Goal: Task Accomplishment & Management: Manage account settings

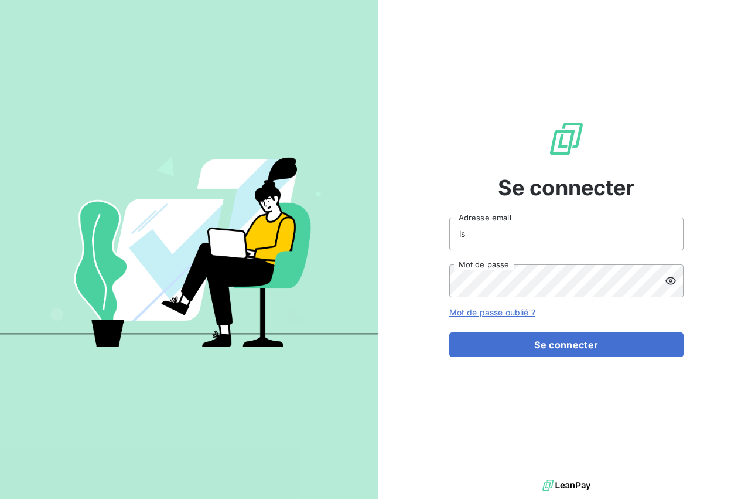
type input "l"
type input "p"
type input "[EMAIL_ADDRESS][DOMAIN_NAME]"
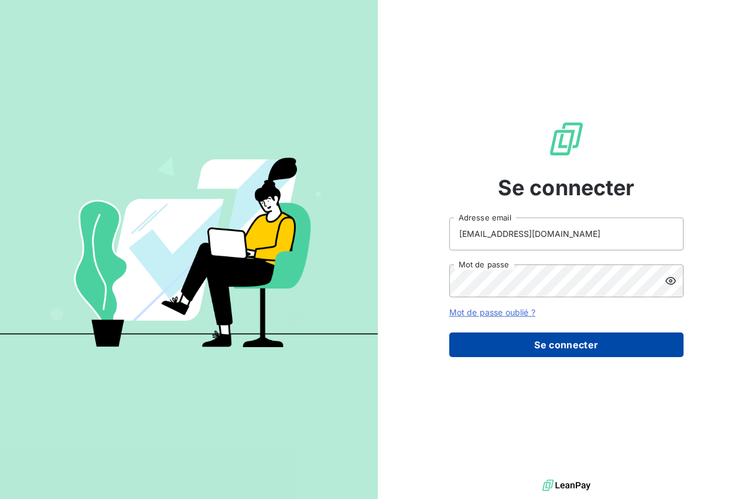
click at [527, 339] on button "Se connecter" at bounding box center [567, 344] width 234 height 25
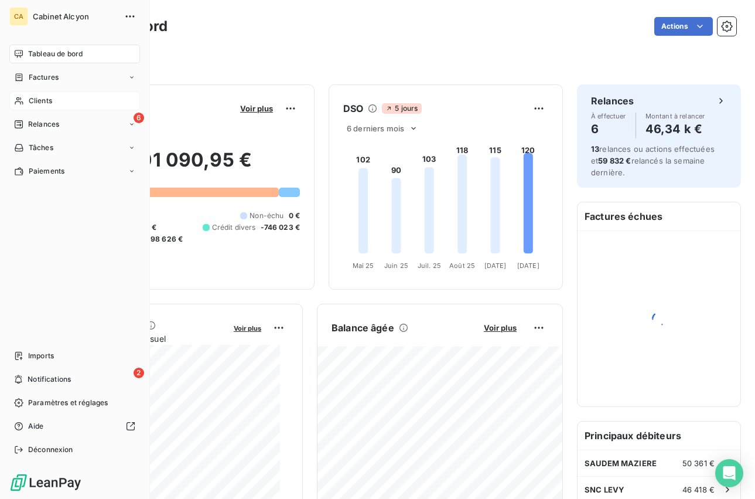
click at [26, 101] on div "Clients" at bounding box center [74, 100] width 131 height 19
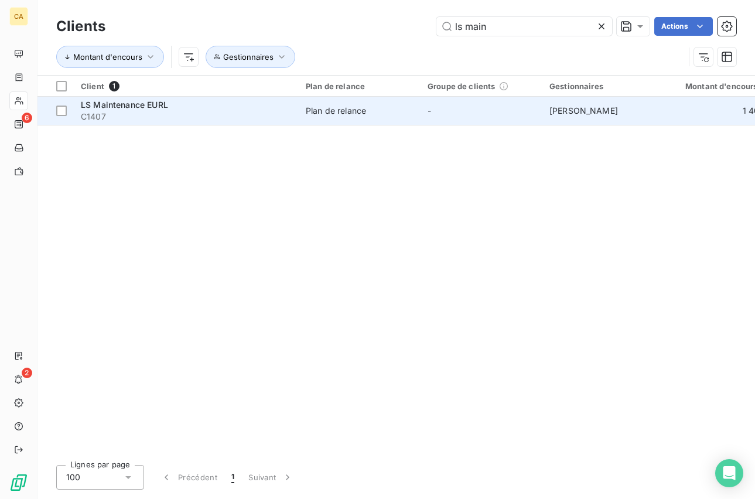
type input "ls main"
click at [256, 111] on span "C1407" at bounding box center [186, 117] width 211 height 12
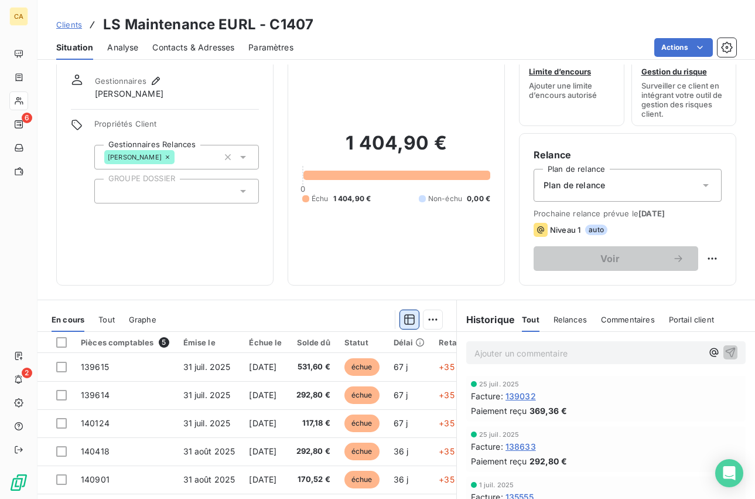
scroll to position [130, 0]
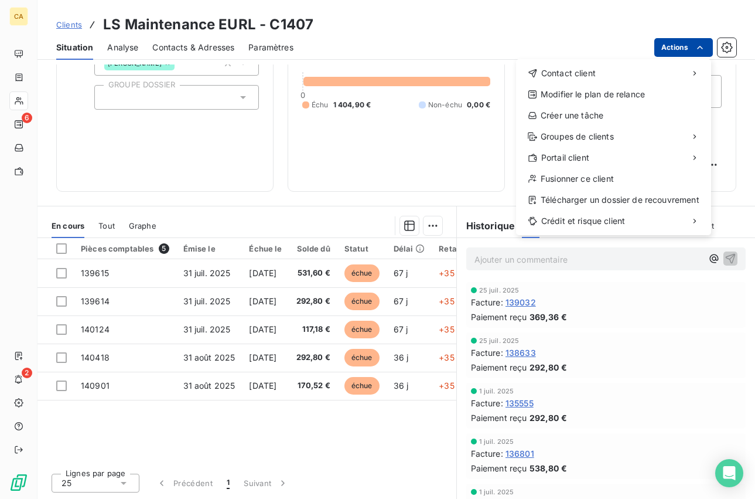
click at [687, 42] on html "CA 6 2 Clients LS Maintenance EURL - C1407 Situation Analyse Contacts & Adresse…" at bounding box center [377, 249] width 755 height 499
click at [432, 148] on html "CA 6 2 Clients LS Maintenance EURL - C1407 Situation Analyse Contacts & Adresse…" at bounding box center [377, 249] width 755 height 499
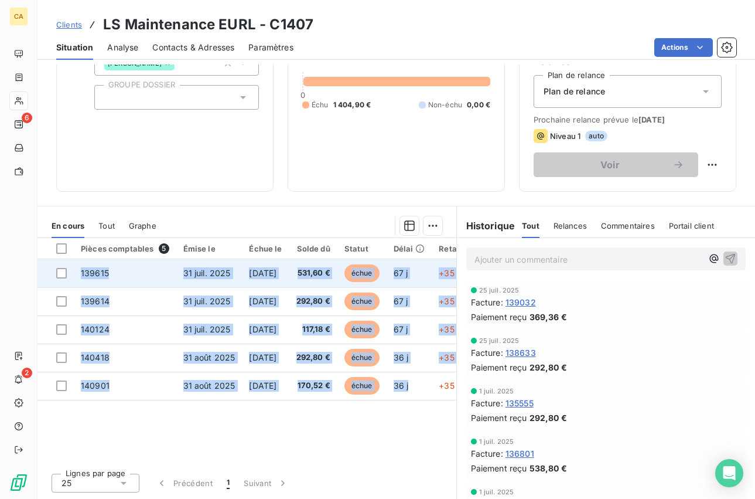
drag, startPoint x: 435, startPoint y: 392, endPoint x: 59, endPoint y: 260, distance: 398.7
click at [59, 262] on tbody "139615 31 juil. 2025 [DATE] 531,60 € échue 67 j +35 j 139614 31 juil. 2025 [DAT…" at bounding box center [261, 329] width 446 height 141
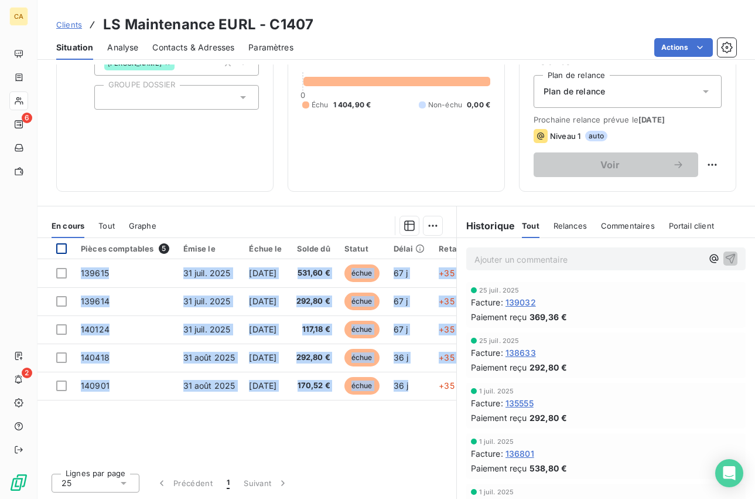
click at [61, 247] on div at bounding box center [61, 248] width 11 height 11
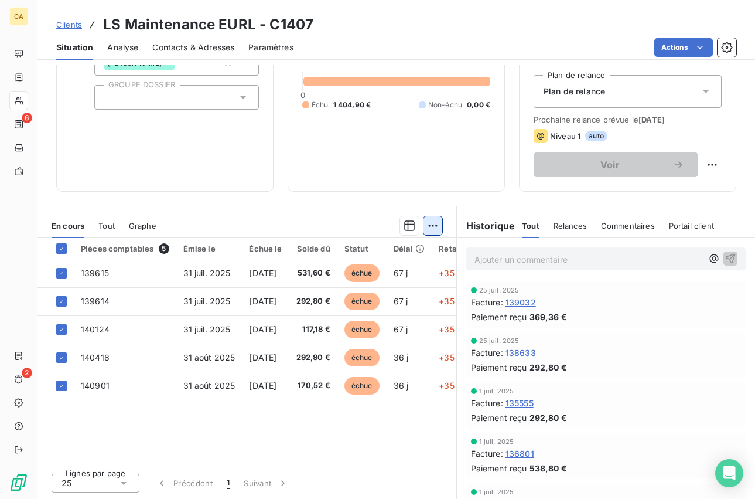
click at [437, 228] on html "CA 6 2 Clients LS Maintenance EURL - C1407 Situation Analyse Contacts & Adresse…" at bounding box center [377, 249] width 755 height 499
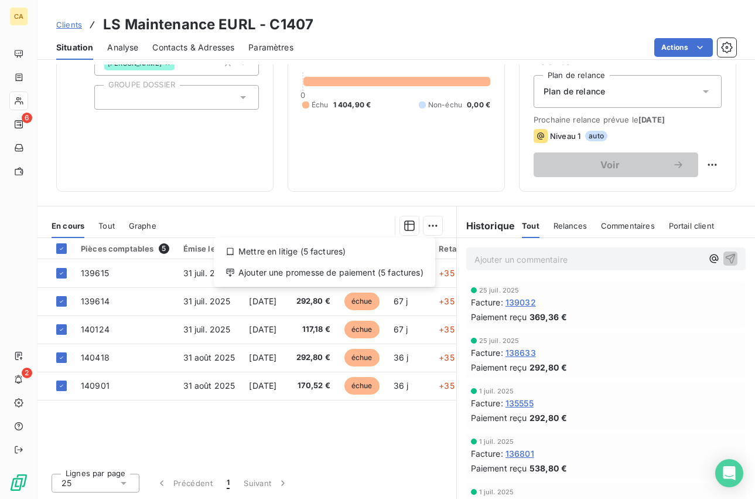
click at [252, 204] on html "CA 6 2 Clients LS Maintenance EURL - C1407 Situation Analyse Contacts & Adresse…" at bounding box center [377, 249] width 755 height 499
click at [554, 224] on span "Relances" at bounding box center [570, 225] width 33 height 9
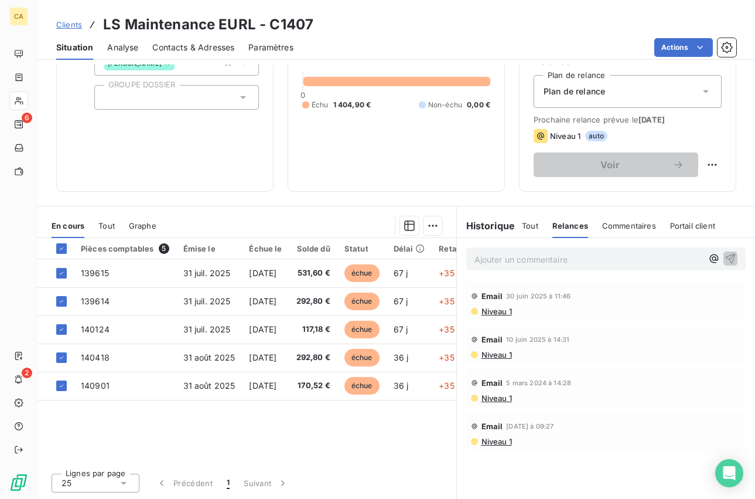
click at [486, 441] on span "Niveau 1" at bounding box center [497, 441] width 32 height 9
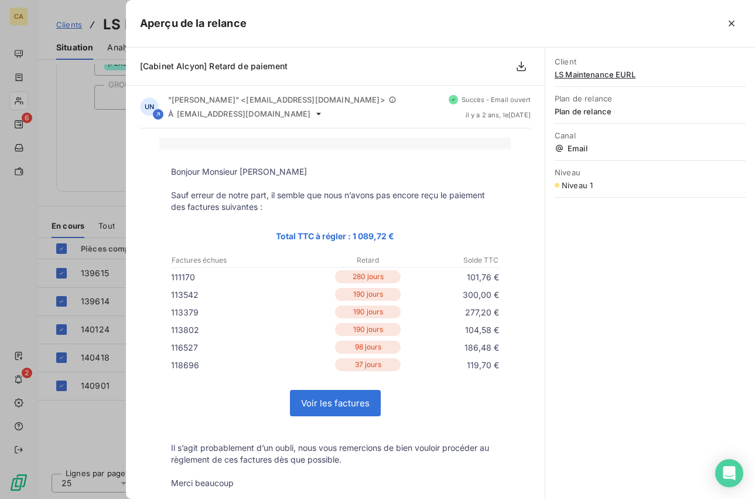
click at [305, 400] on link "Voir les factures" at bounding box center [336, 402] width 90 height 25
click at [739, 23] on button "button" at bounding box center [732, 23] width 19 height 19
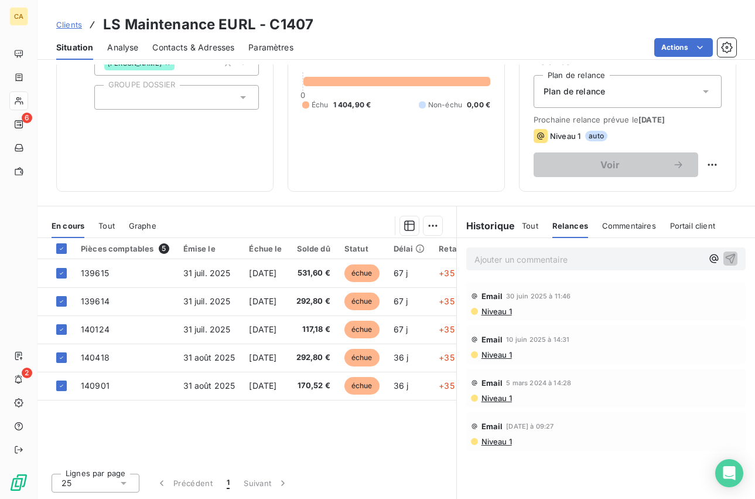
scroll to position [0, 0]
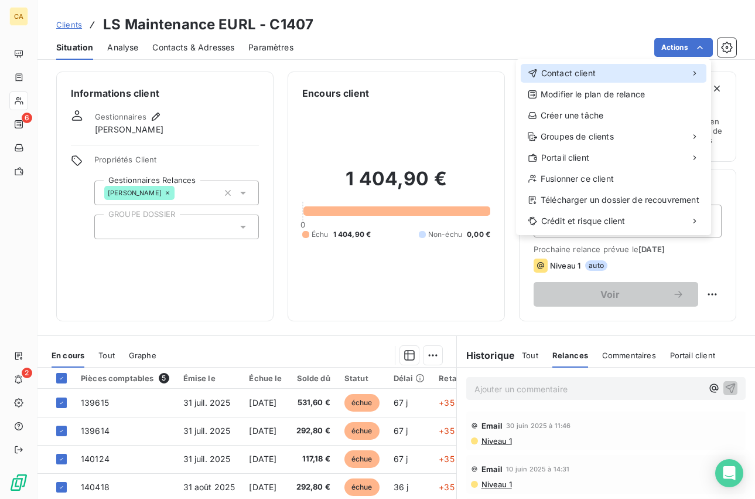
drag, startPoint x: 614, startPoint y: 60, endPoint x: 612, endPoint y: 67, distance: 7.4
click at [612, 67] on div "Contact client Modifier le plan de relance Créer une tâche Groupes de clients P…" at bounding box center [613, 147] width 195 height 176
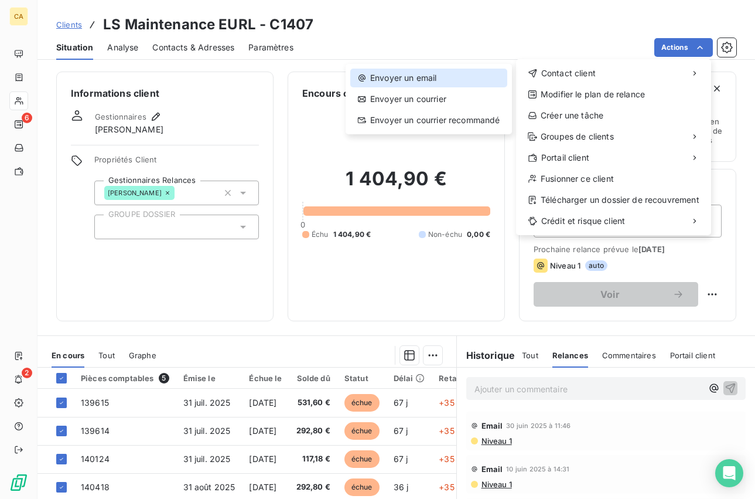
click at [421, 77] on div "Envoyer un email" at bounding box center [428, 78] width 157 height 19
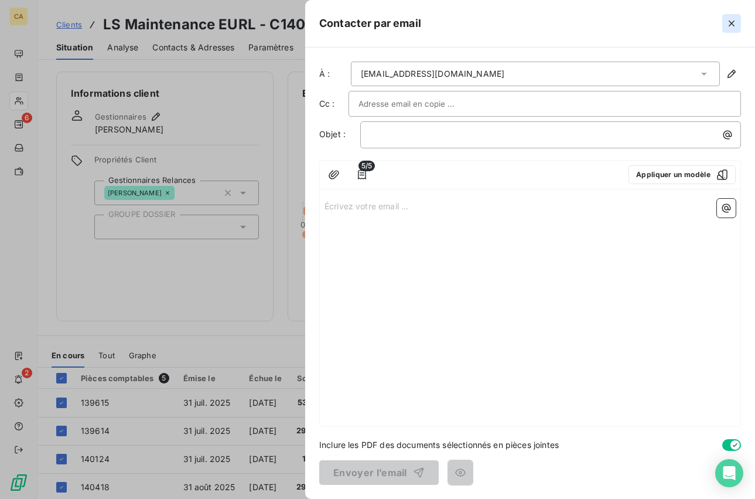
click at [731, 23] on icon "button" at bounding box center [732, 24] width 6 height 6
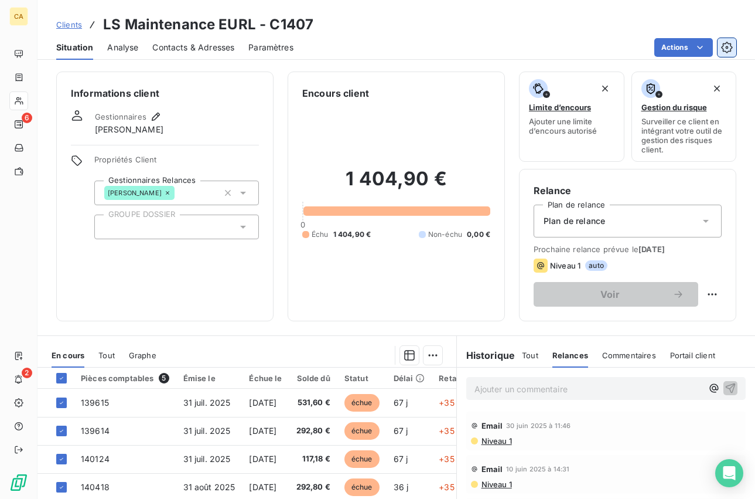
click at [723, 45] on icon "button" at bounding box center [727, 48] width 12 height 12
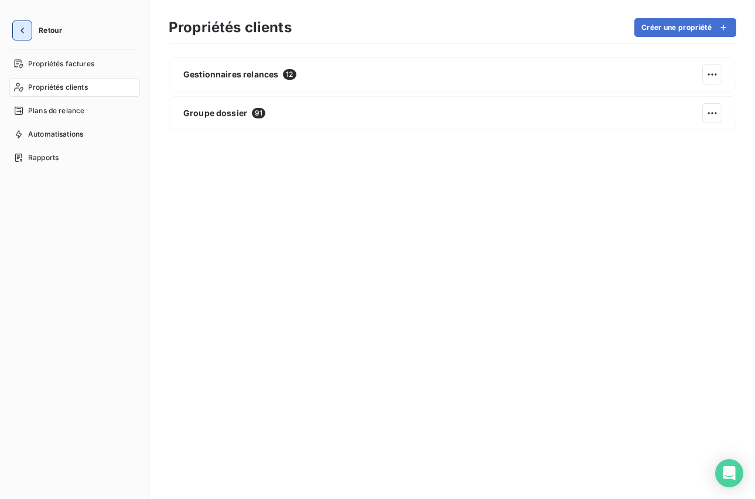
click at [22, 28] on icon "button" at bounding box center [22, 31] width 12 height 12
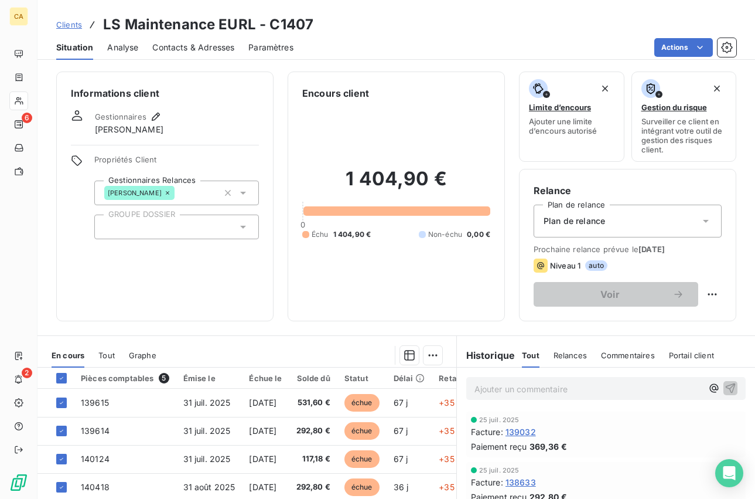
scroll to position [130, 0]
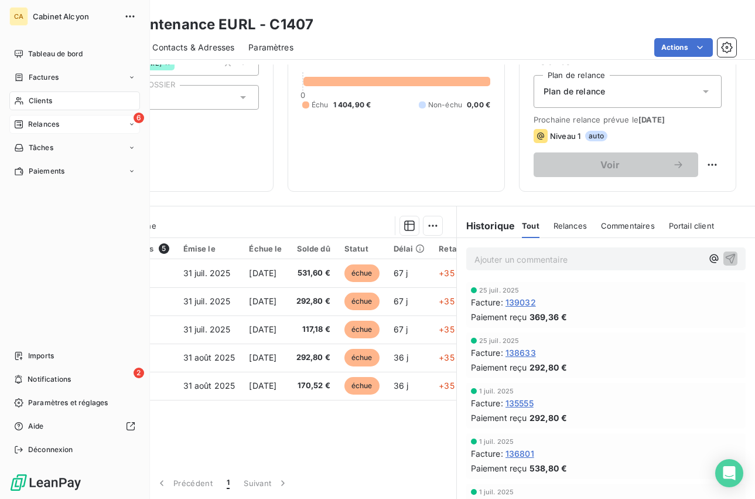
click at [33, 127] on span "Relances" at bounding box center [43, 124] width 31 height 11
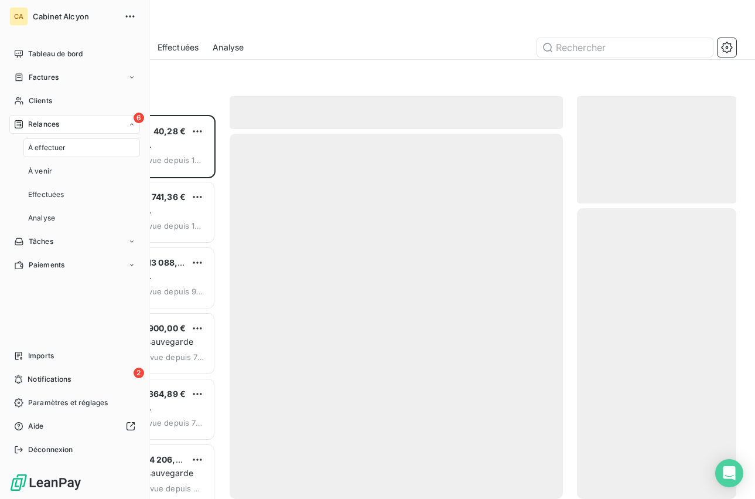
scroll to position [376, 152]
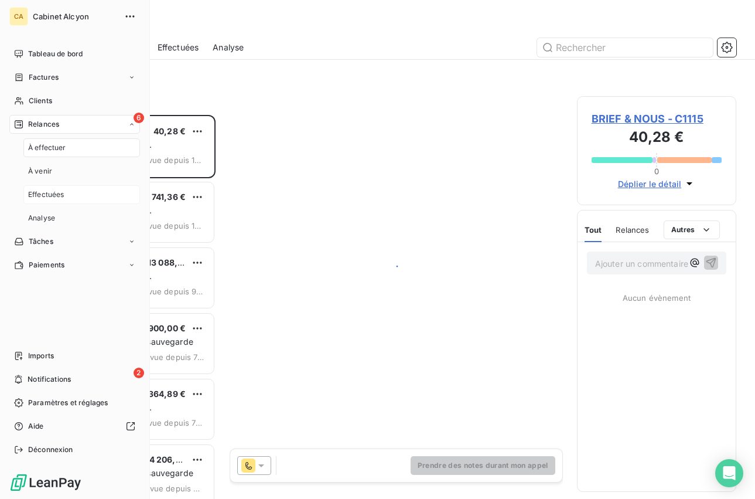
click at [43, 192] on span "Effectuées" at bounding box center [46, 194] width 36 height 11
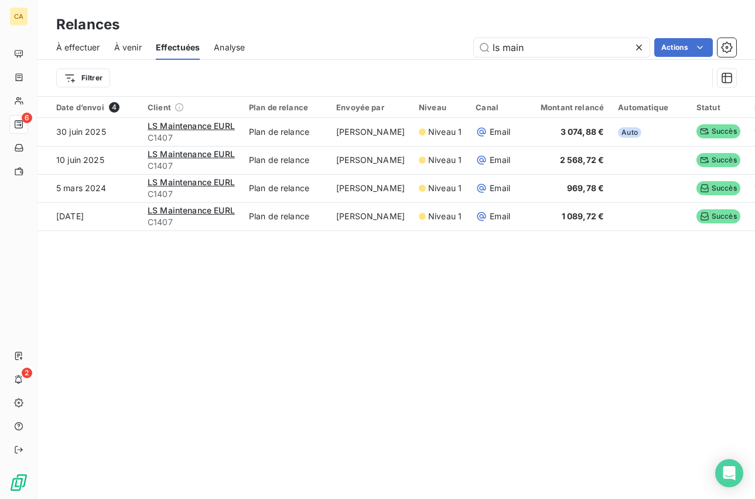
type input "ls main"
click at [638, 50] on icon at bounding box center [640, 48] width 12 height 12
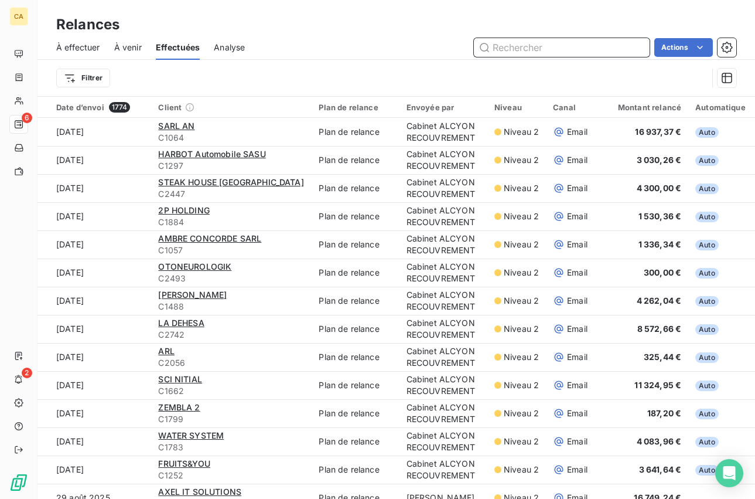
click at [493, 46] on input "text" at bounding box center [562, 47] width 176 height 19
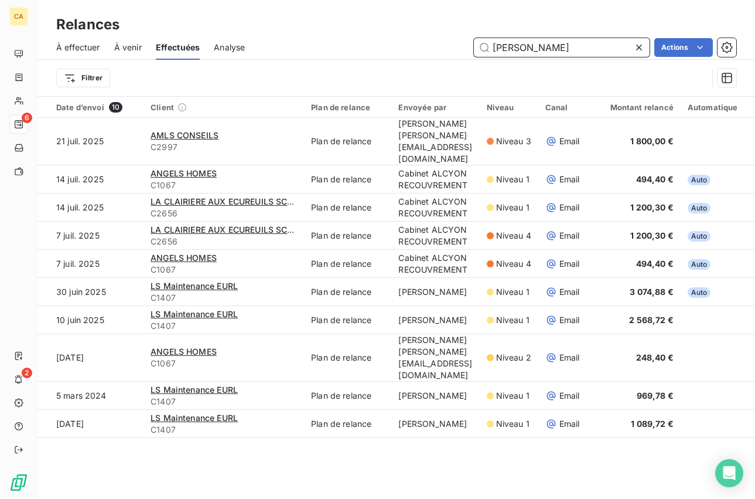
type input "ls main"
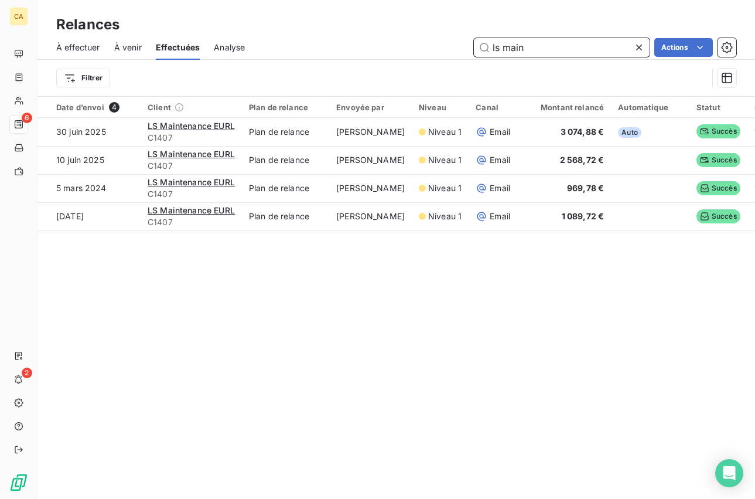
click at [79, 45] on span "À effectuer" at bounding box center [78, 48] width 44 height 12
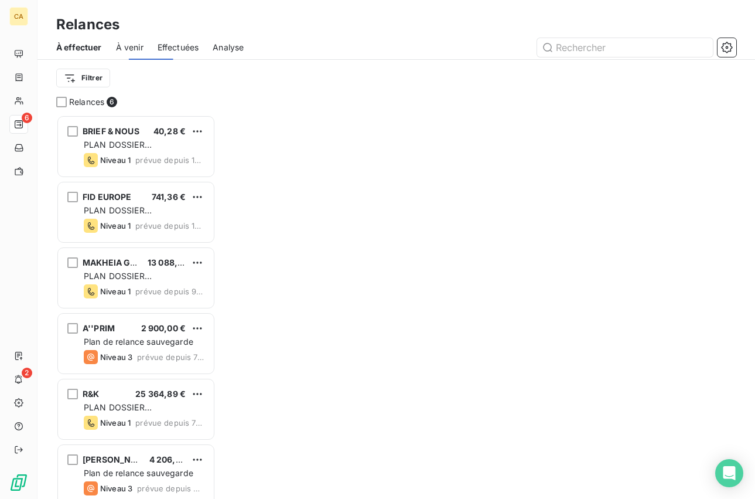
scroll to position [376, 152]
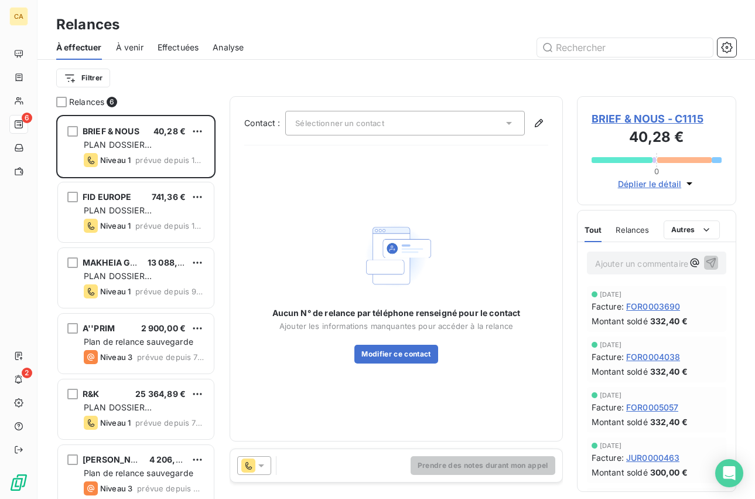
type input "k"
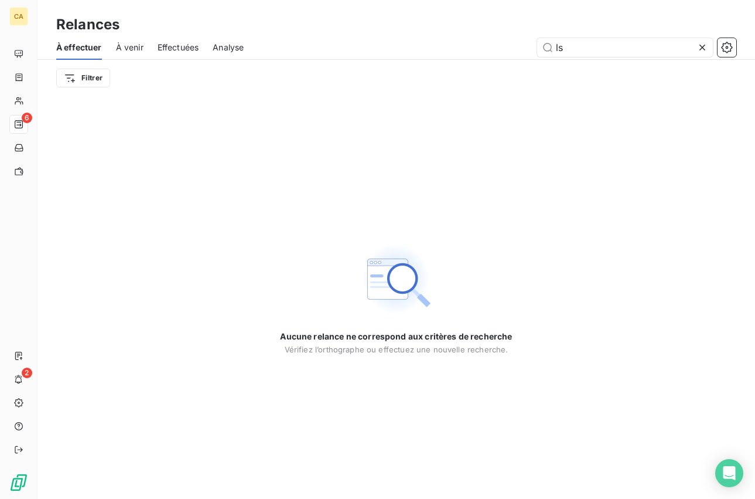
type input "l"
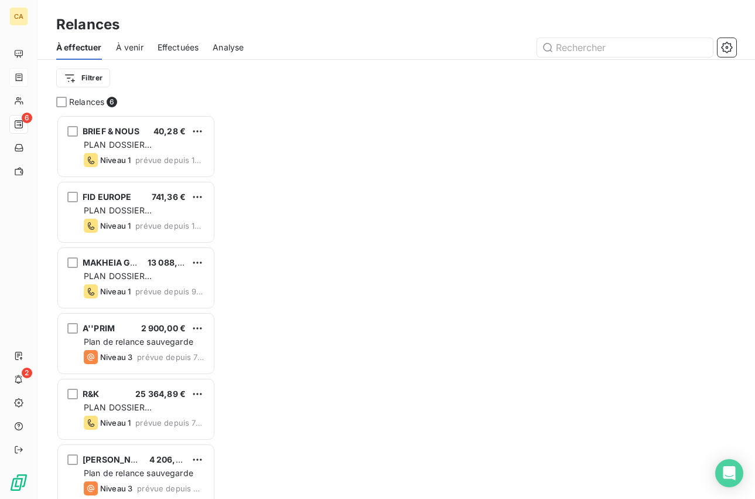
scroll to position [376, 152]
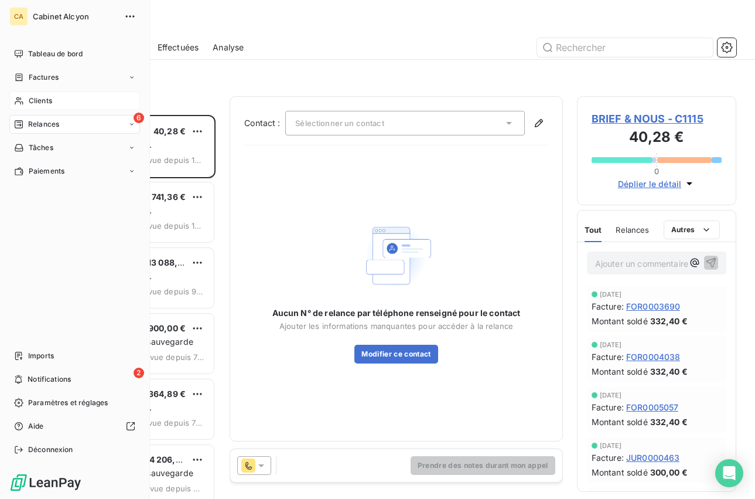
click at [35, 98] on span "Clients" at bounding box center [40, 101] width 23 height 11
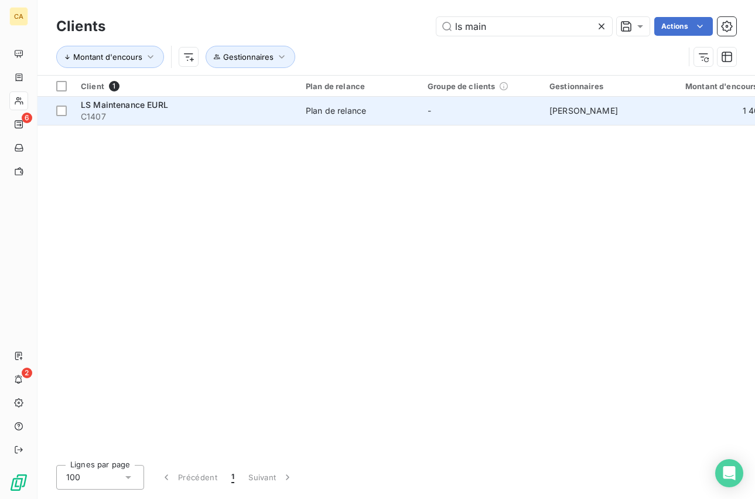
click at [237, 111] on span "C1407" at bounding box center [186, 117] width 211 height 12
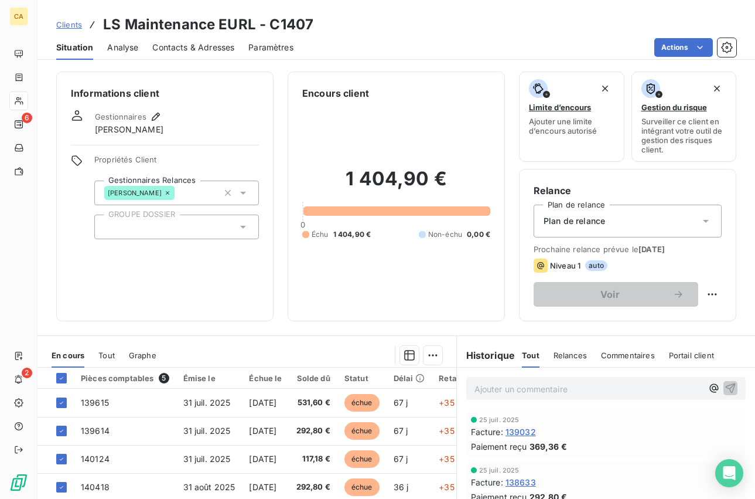
click at [608, 220] on div "Plan de relance" at bounding box center [628, 221] width 188 height 33
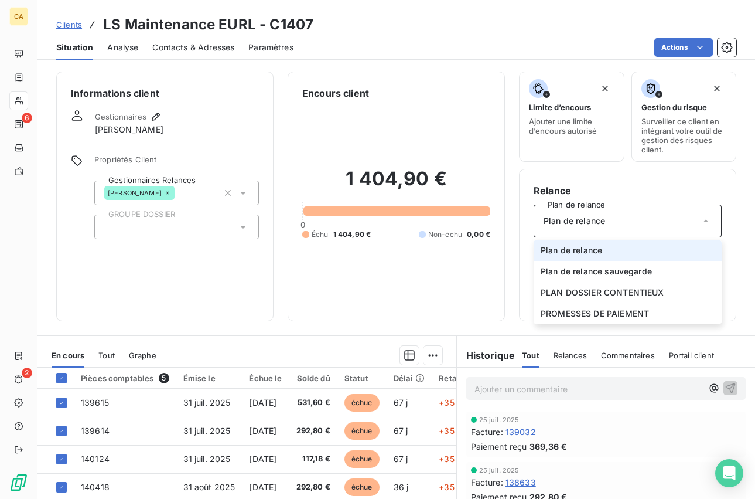
click at [607, 219] on div "Plan de relance" at bounding box center [628, 221] width 188 height 33
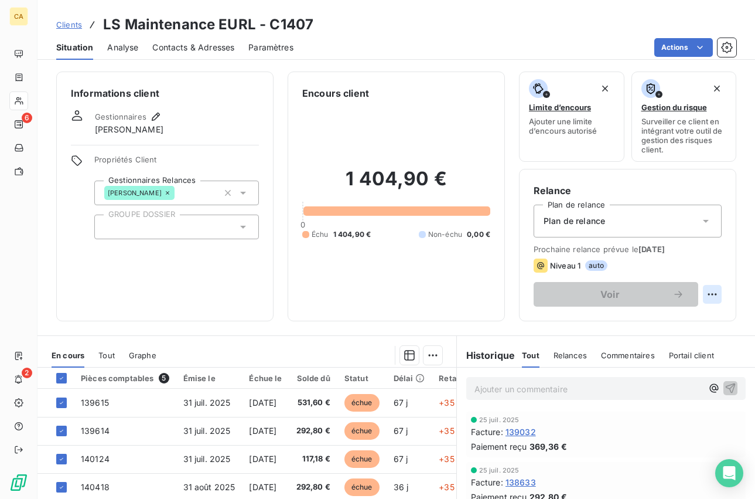
click at [697, 290] on html "CA 6 2 Clients LS Maintenance EURL - C1407 Situation Analyse Contacts & Adresse…" at bounding box center [377, 249] width 755 height 499
click at [702, 264] on html "CA 6 2 Clients LS Maintenance EURL - C1407 Situation Analyse Contacts & Adresse…" at bounding box center [377, 249] width 755 height 499
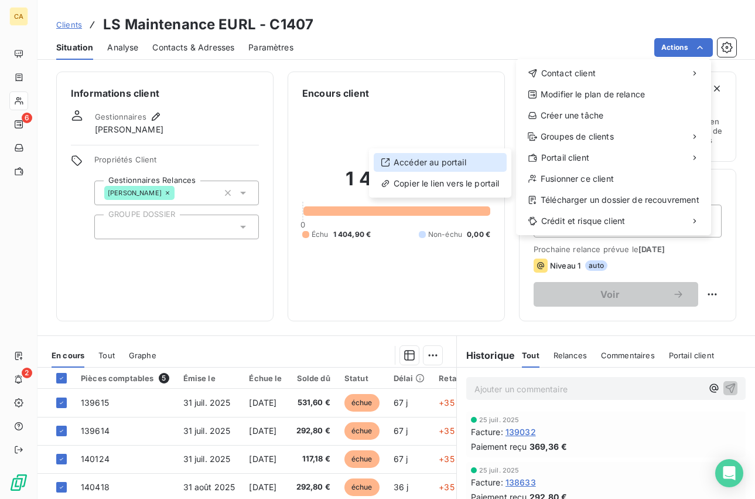
click at [447, 166] on div "Accéder au portail" at bounding box center [440, 162] width 133 height 19
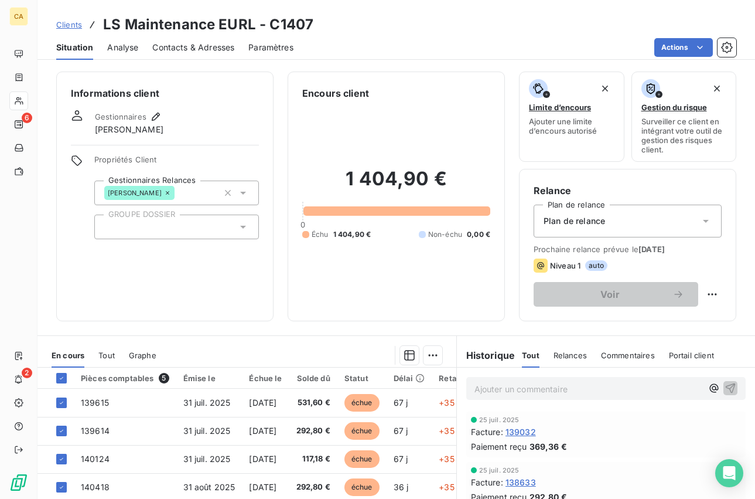
click at [132, 48] on span "Analyse" at bounding box center [122, 48] width 31 height 12
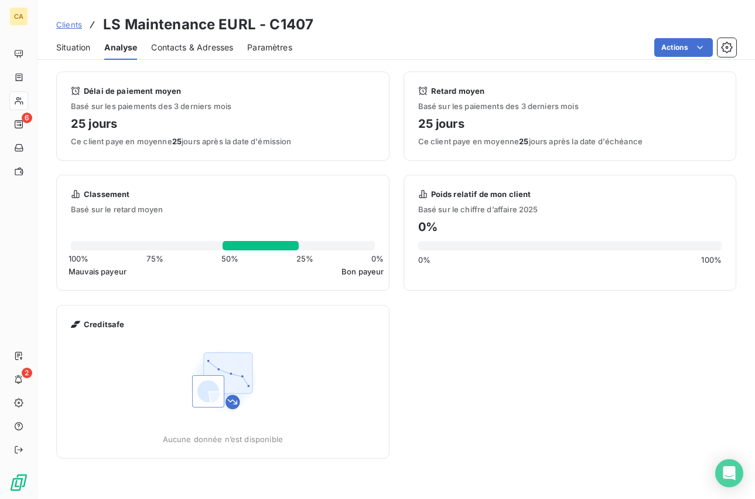
click at [181, 47] on span "Contacts & Adresses" at bounding box center [192, 48] width 82 height 12
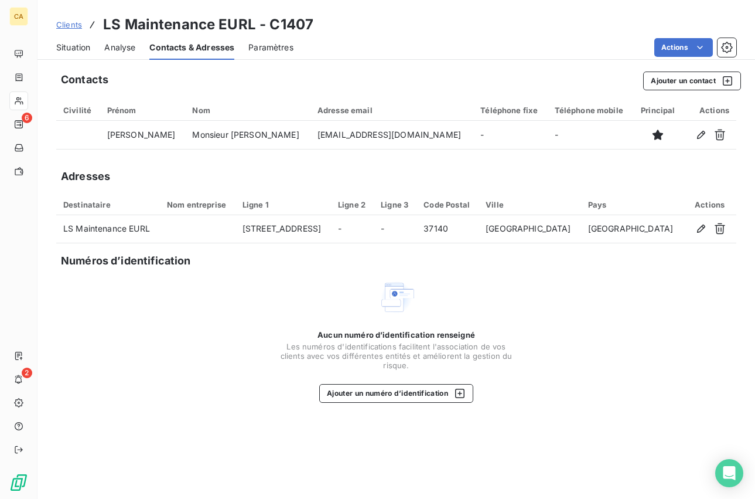
click at [272, 49] on span "Paramètres" at bounding box center [271, 48] width 45 height 12
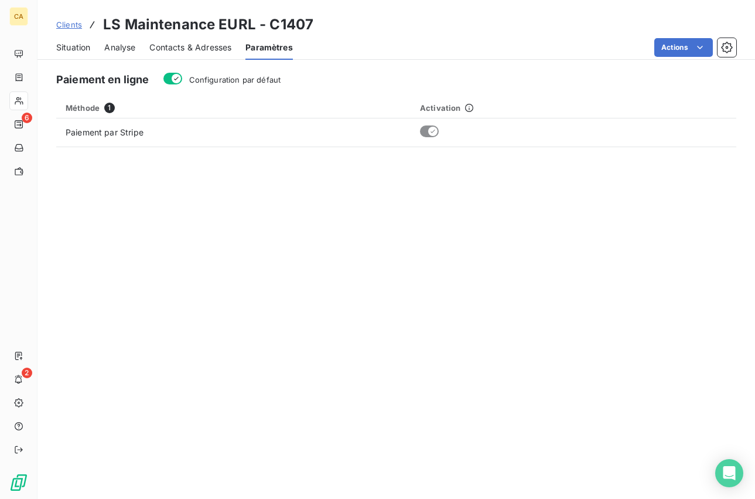
click at [55, 45] on div "Situation Analyse Contacts & Adresses Paramètres Actions" at bounding box center [397, 47] width 718 height 25
click at [74, 47] on span "Situation" at bounding box center [73, 48] width 34 height 12
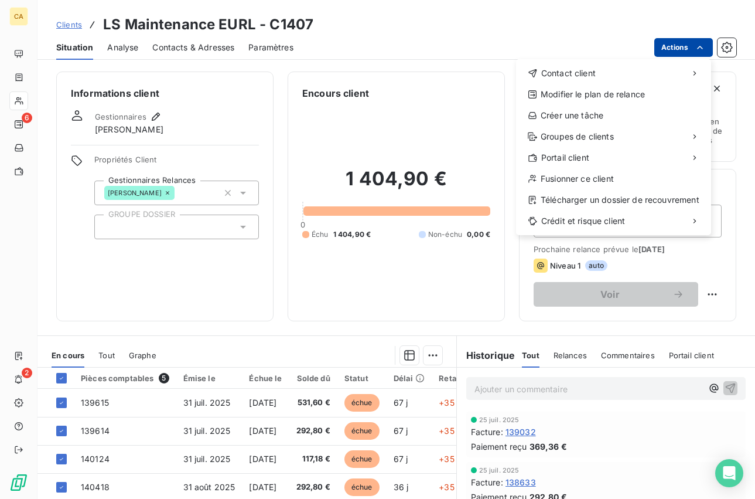
click at [672, 46] on html "CA 6 2 Clients LS Maintenance EURL - C1407 Situation Analyse Contacts & Adresse…" at bounding box center [377, 249] width 755 height 499
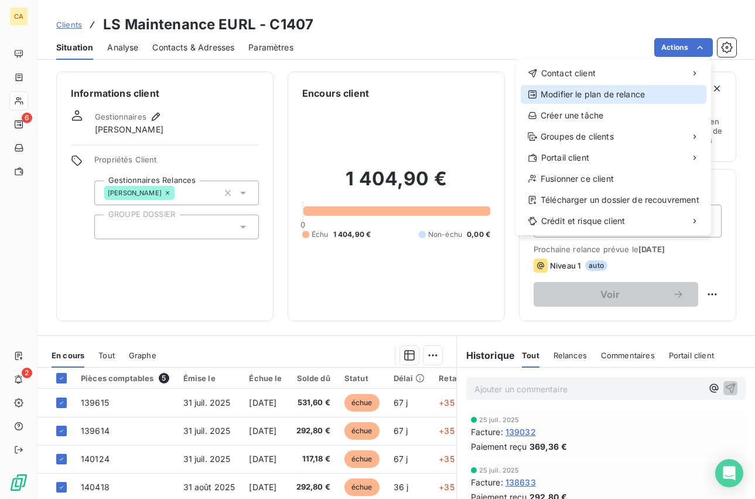
click at [610, 91] on div "Modifier le plan de relance" at bounding box center [614, 94] width 186 height 19
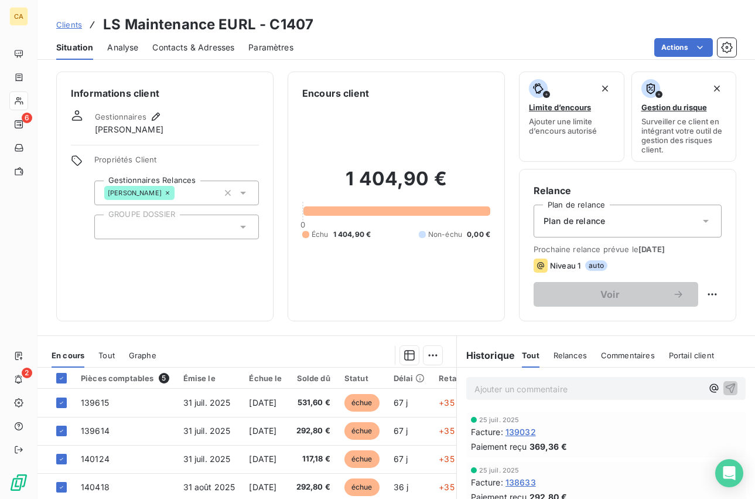
click at [515, 39] on div "Actions" at bounding box center [522, 47] width 429 height 19
click at [658, 47] on html "CA 6 2 Clients LS Maintenance EURL - C1407 Situation Analyse Contacts & Adresse…" at bounding box center [377, 249] width 755 height 499
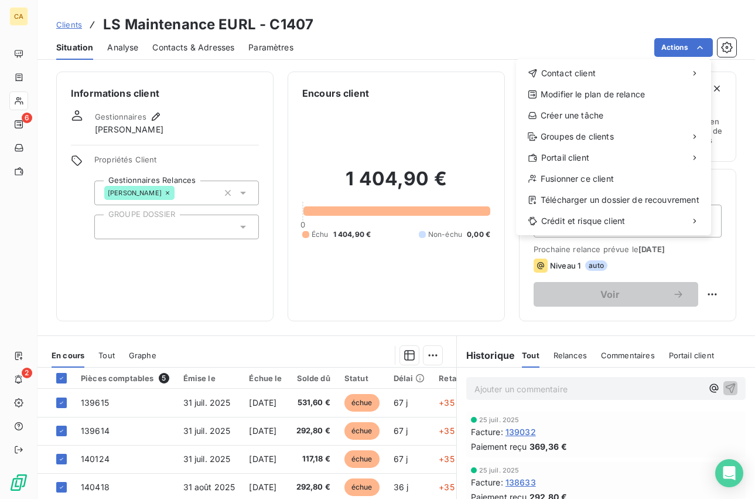
click at [495, 29] on html "CA 6 2 Clients LS Maintenance EURL - C1407 Situation Analyse Contacts & Adresse…" at bounding box center [377, 249] width 755 height 499
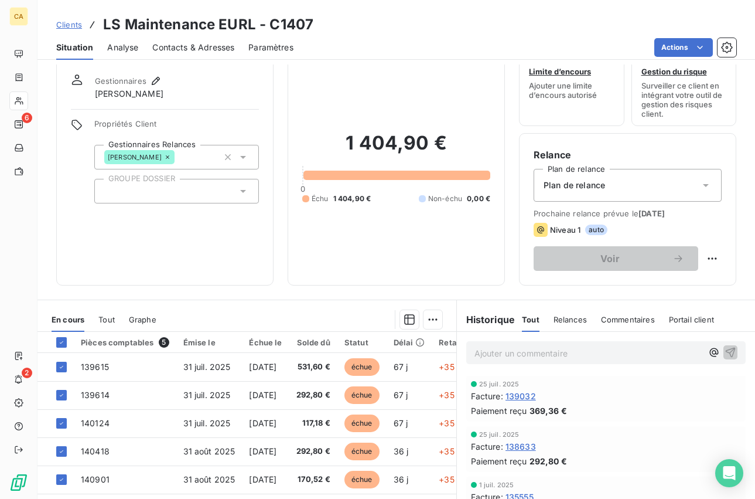
scroll to position [130, 0]
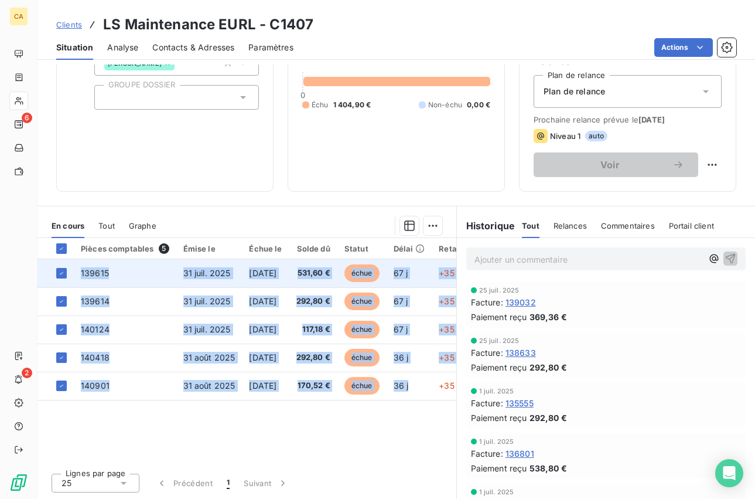
drag, startPoint x: 434, startPoint y: 388, endPoint x: 52, endPoint y: 264, distance: 401.1
click at [52, 264] on tbody "139615 31 juil. 2025 [DATE] 531,60 € échue 67 j +35 j 139614 31 juil. 2025 [DAT…" at bounding box center [261, 329] width 446 height 141
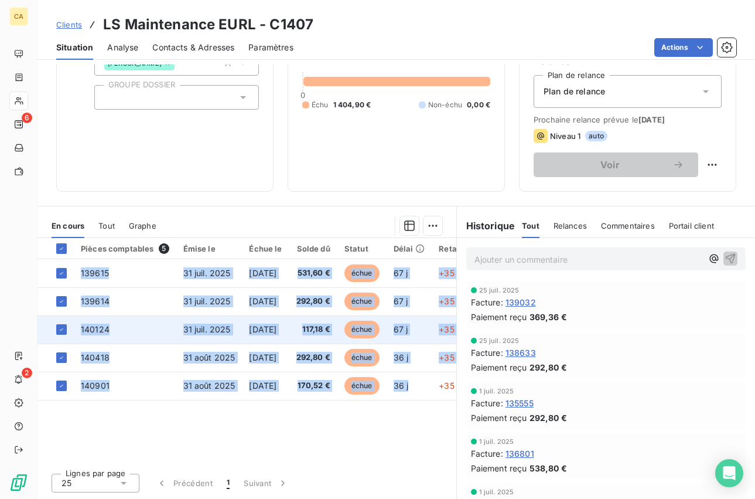
click at [151, 329] on td "140124" at bounding box center [125, 329] width 103 height 28
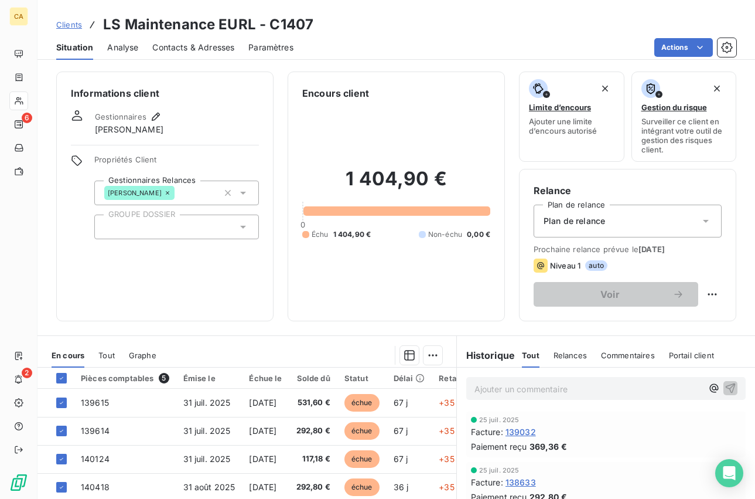
scroll to position [130, 0]
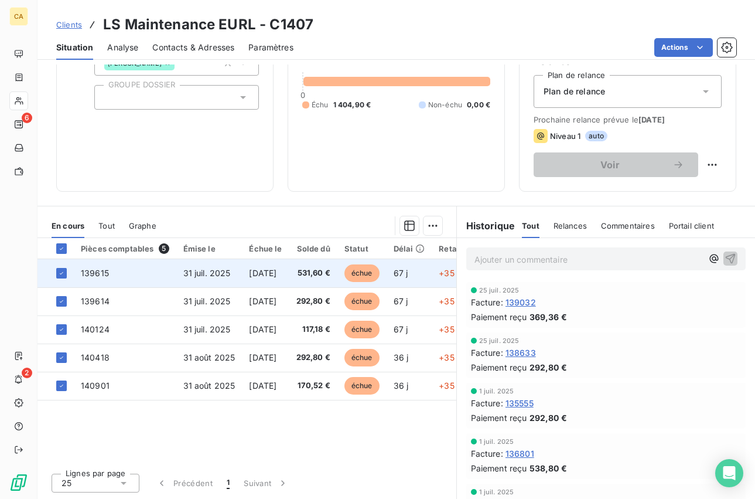
click at [117, 273] on td "139615" at bounding box center [125, 273] width 103 height 28
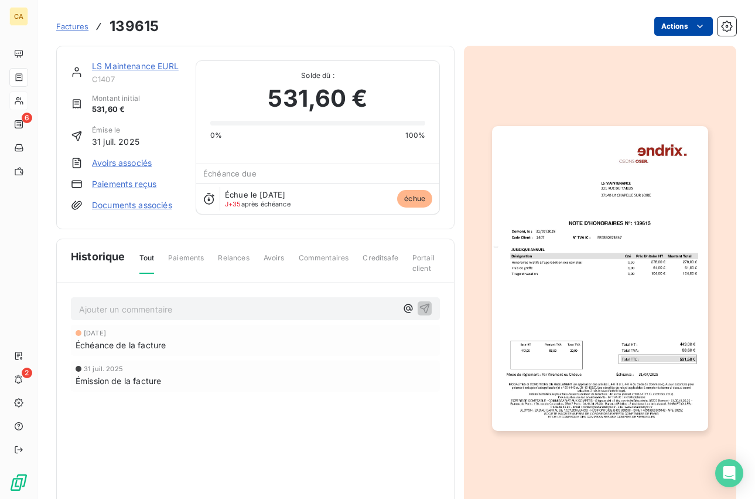
click at [678, 32] on button "Actions" at bounding box center [684, 26] width 59 height 19
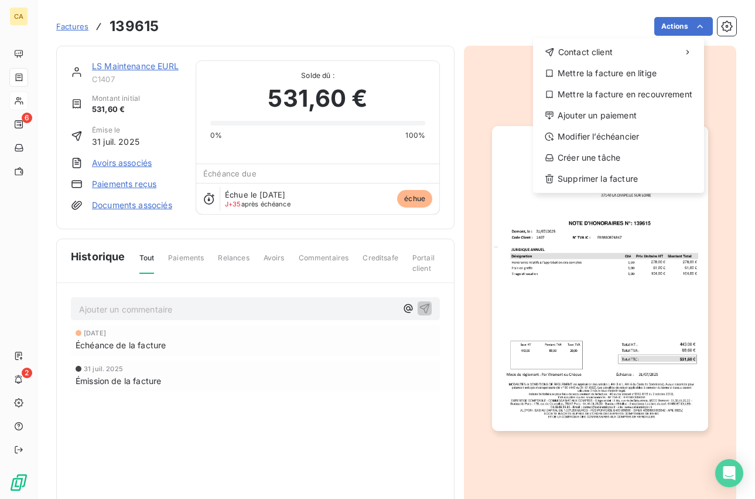
click at [605, 311] on html "CA 6 2 Factures 139615 Actions Contact client Mettre la facture en litige Mettr…" at bounding box center [377, 249] width 755 height 499
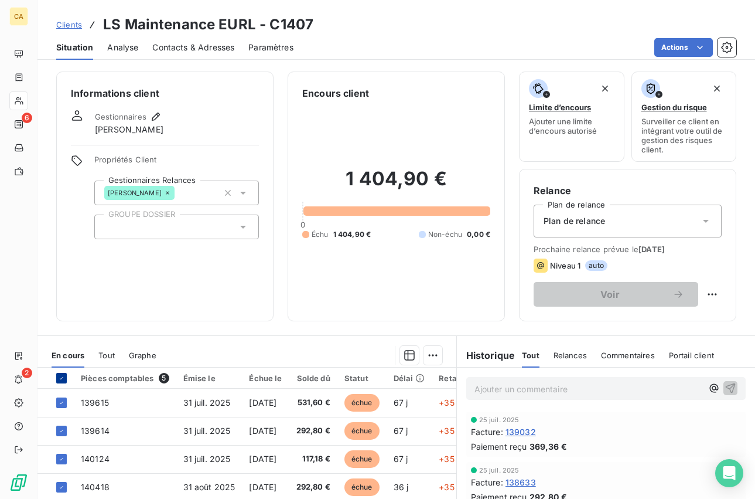
click at [60, 376] on icon at bounding box center [61, 378] width 7 height 7
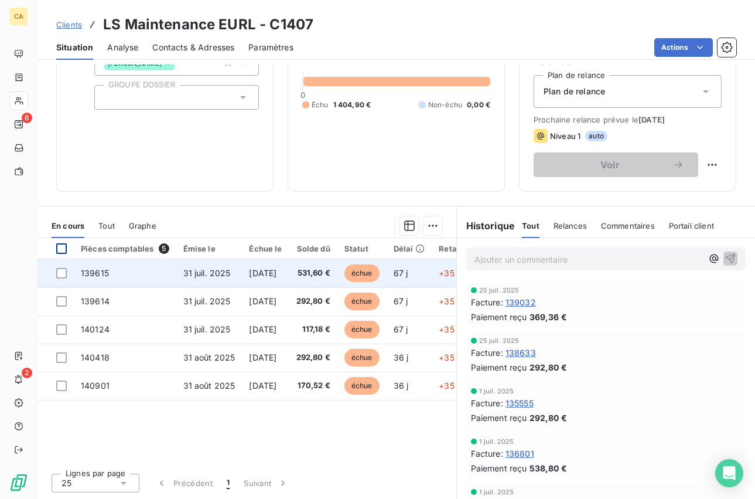
click at [215, 271] on span "31 juil. 2025" at bounding box center [206, 273] width 47 height 10
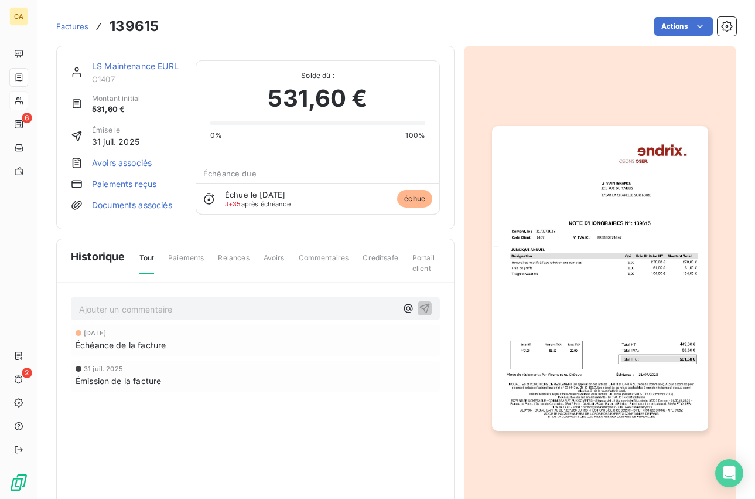
click at [515, 162] on html "CA 6 2 Factures 139615 Actions LS Maintenance EURL C1407 Montant initial 531,60…" at bounding box center [377, 249] width 755 height 499
click at [559, 270] on img "button" at bounding box center [600, 278] width 216 height 305
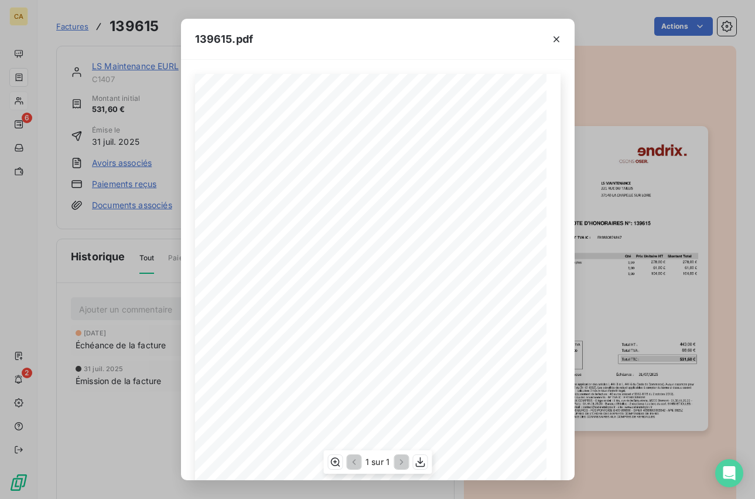
scroll to position [105, 0]
click at [420, 462] on icon "button" at bounding box center [420, 462] width 9 height 10
click at [553, 38] on icon "button" at bounding box center [557, 39] width 12 height 12
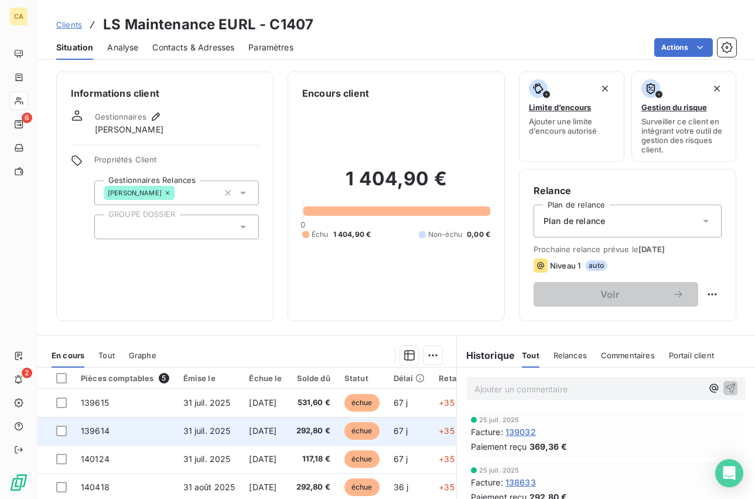
click at [201, 430] on span "31 juil. 2025" at bounding box center [206, 431] width 47 height 10
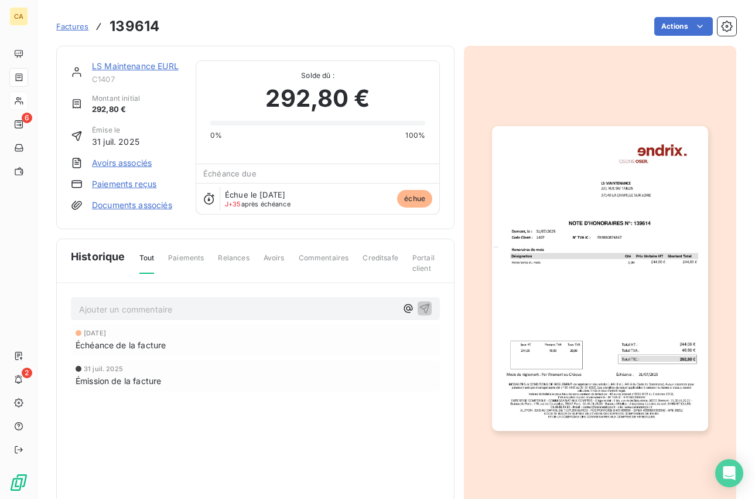
click at [559, 206] on img "button" at bounding box center [600, 278] width 216 height 305
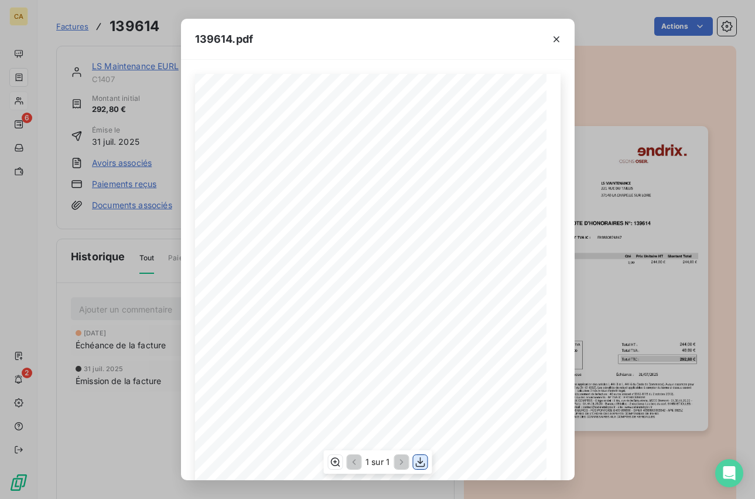
click at [424, 463] on icon "button" at bounding box center [420, 462] width 12 height 12
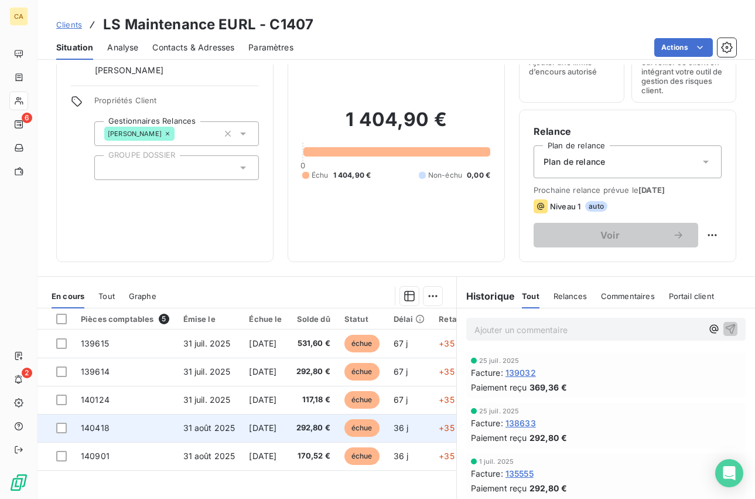
scroll to position [130, 0]
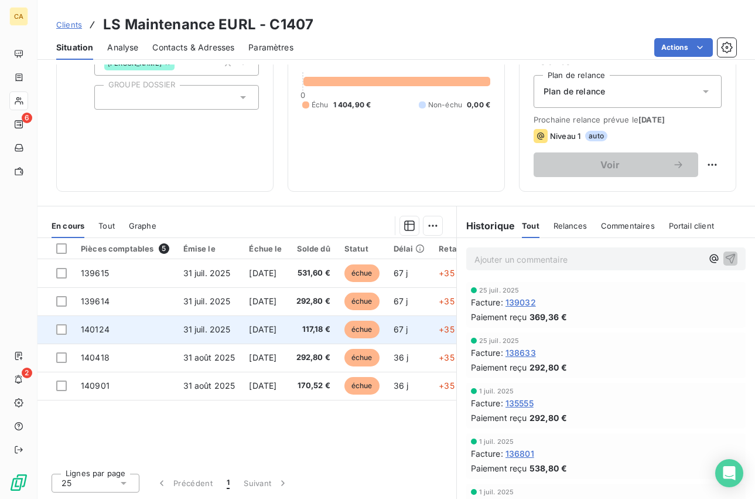
click at [158, 333] on td "140124" at bounding box center [125, 329] width 103 height 28
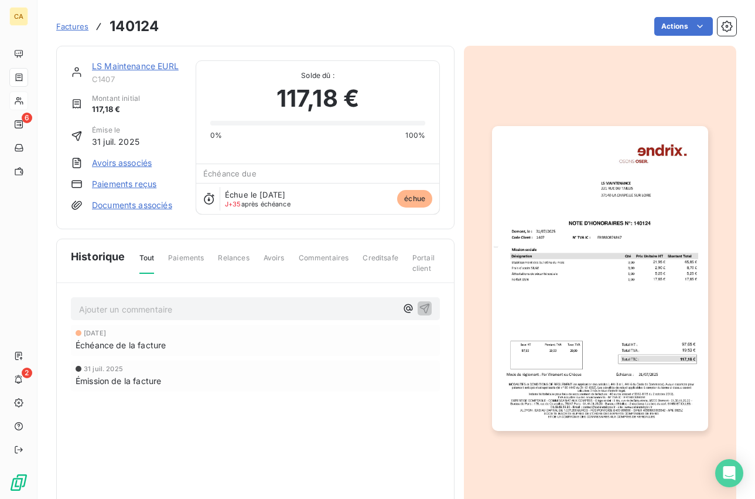
click at [573, 188] on img "button" at bounding box center [600, 278] width 216 height 305
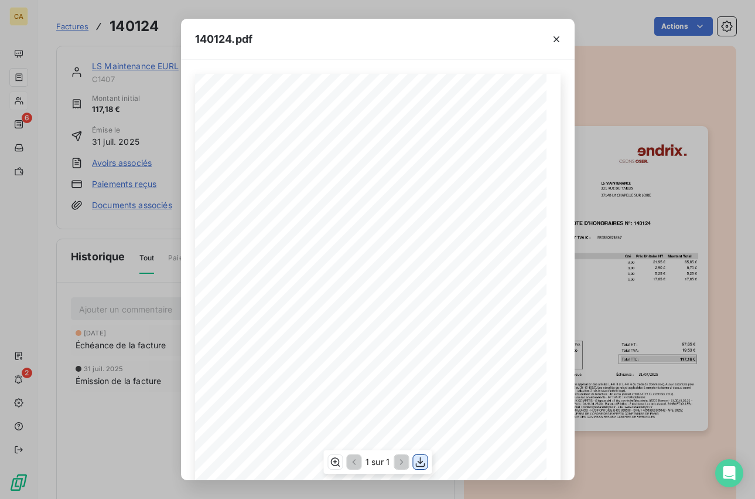
click at [420, 464] on icon "button" at bounding box center [420, 462] width 12 height 12
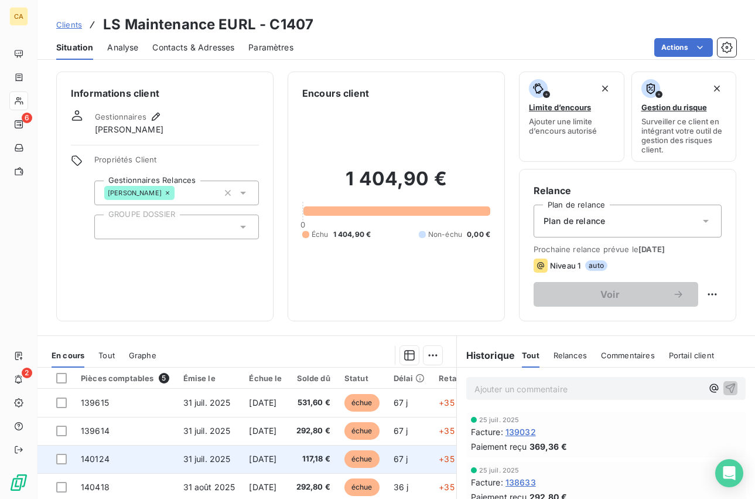
scroll to position [130, 0]
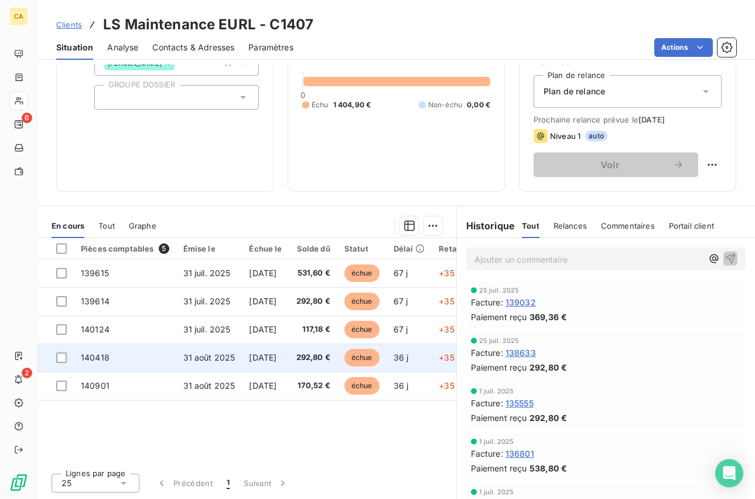
click at [216, 355] on span "31 août 2025" at bounding box center [209, 357] width 52 height 10
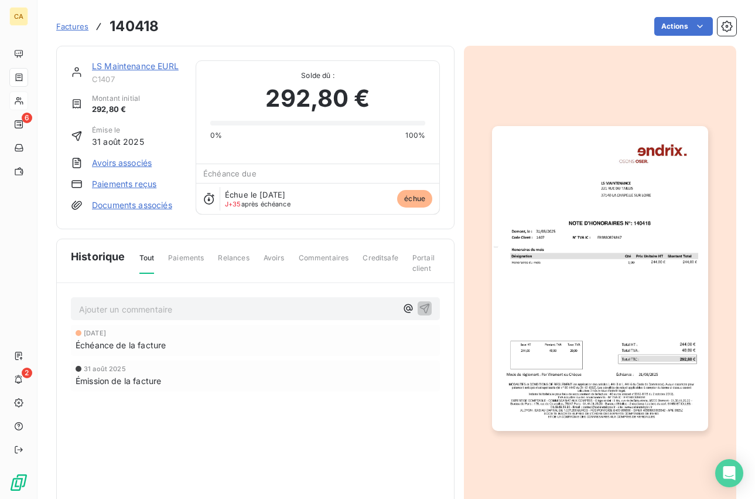
click at [563, 257] on img "button" at bounding box center [600, 278] width 216 height 305
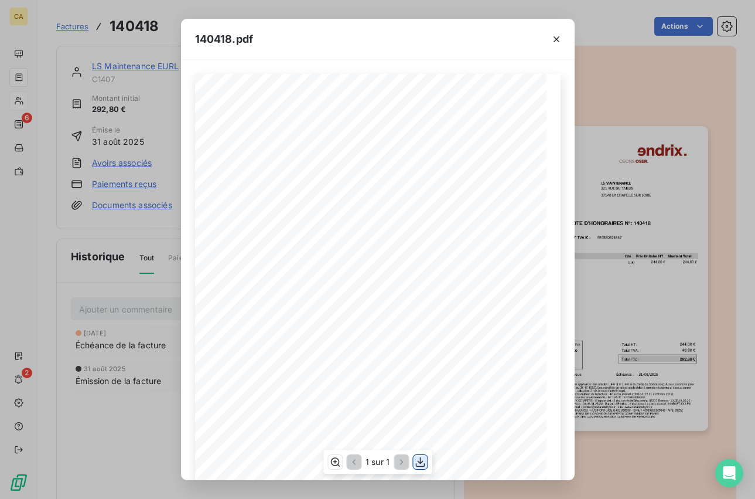
drag, startPoint x: 420, startPoint y: 461, endPoint x: 416, endPoint y: 456, distance: 6.2
click at [420, 461] on icon "button" at bounding box center [420, 462] width 9 height 10
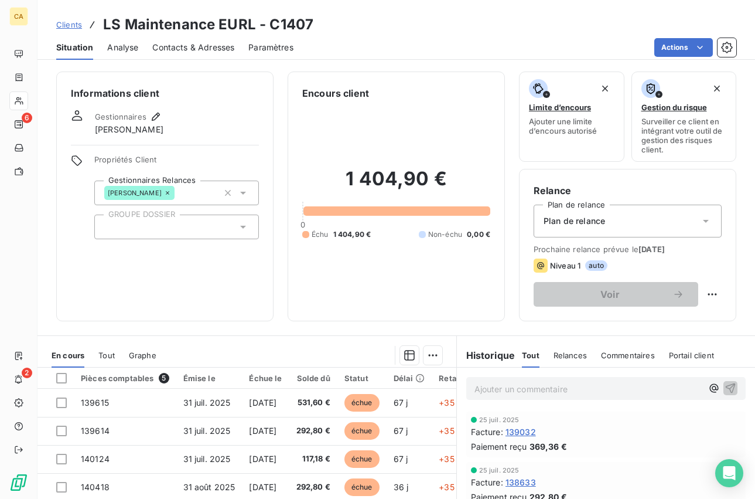
scroll to position [43, 0]
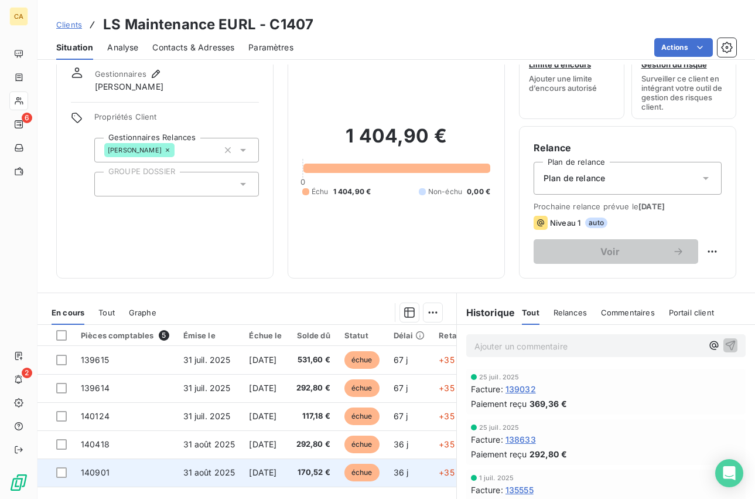
click at [213, 475] on span "31 août 2025" at bounding box center [209, 472] width 52 height 10
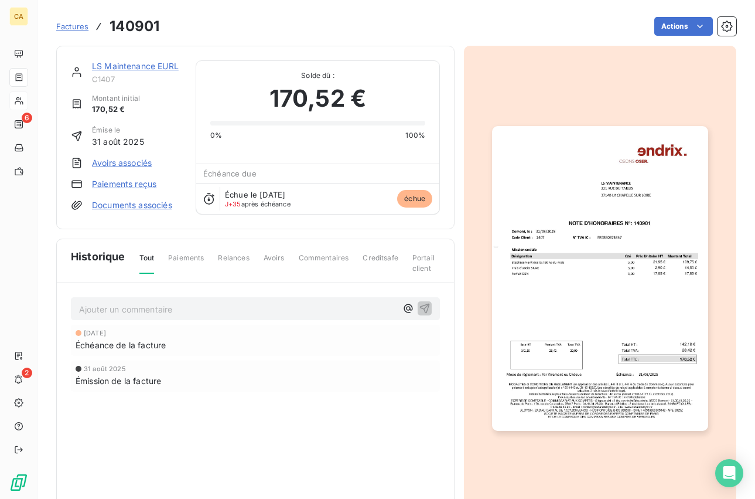
click at [593, 181] on img "button" at bounding box center [600, 278] width 216 height 305
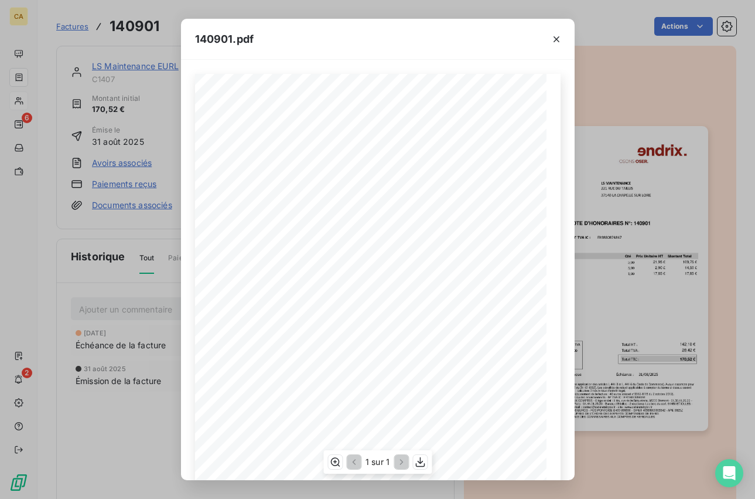
click at [423, 469] on div "1 sur 1" at bounding box center [378, 461] width 108 height 23
click at [419, 462] on icon "button" at bounding box center [420, 462] width 12 height 12
